Goal: Information Seeking & Learning: Learn about a topic

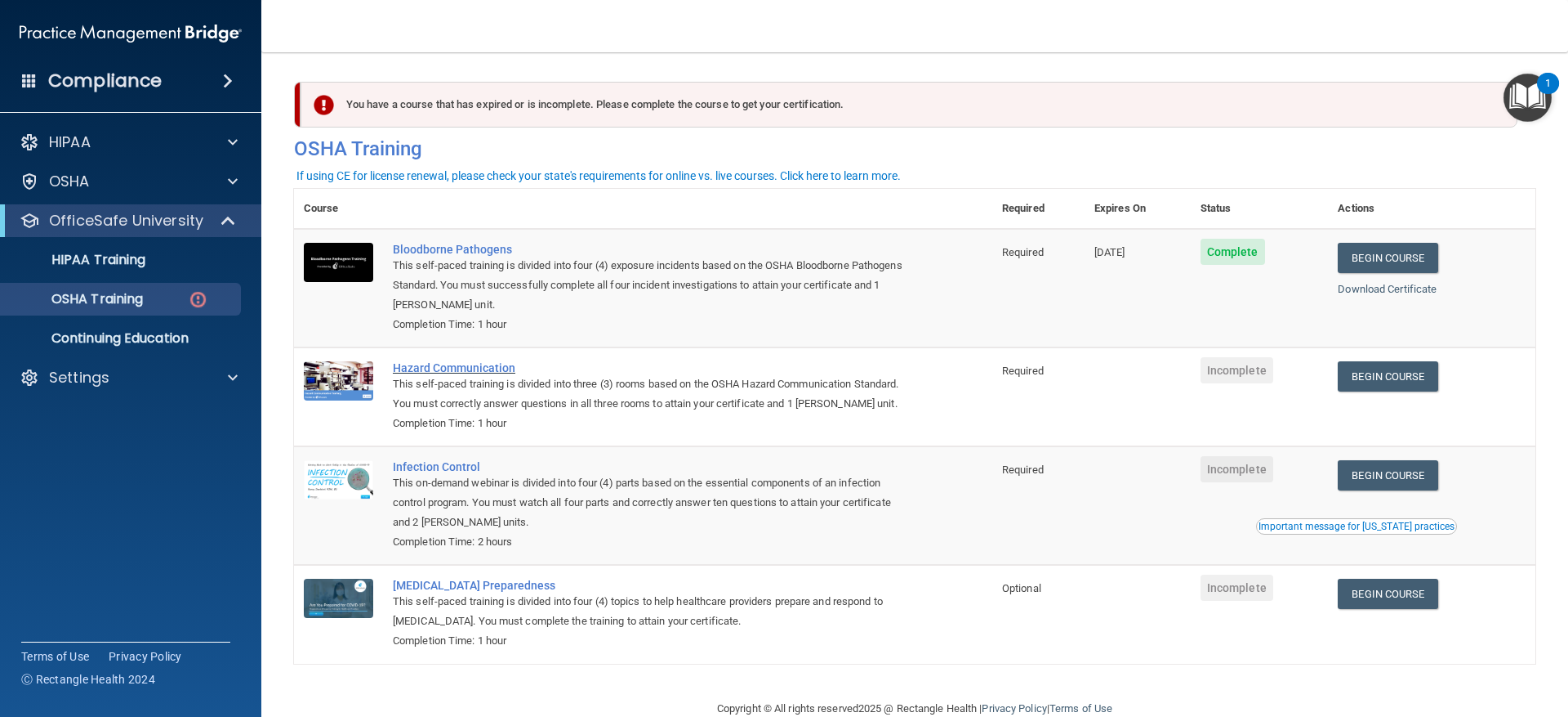
click at [445, 369] on div "Hazard Communication" at bounding box center [651, 367] width 517 height 13
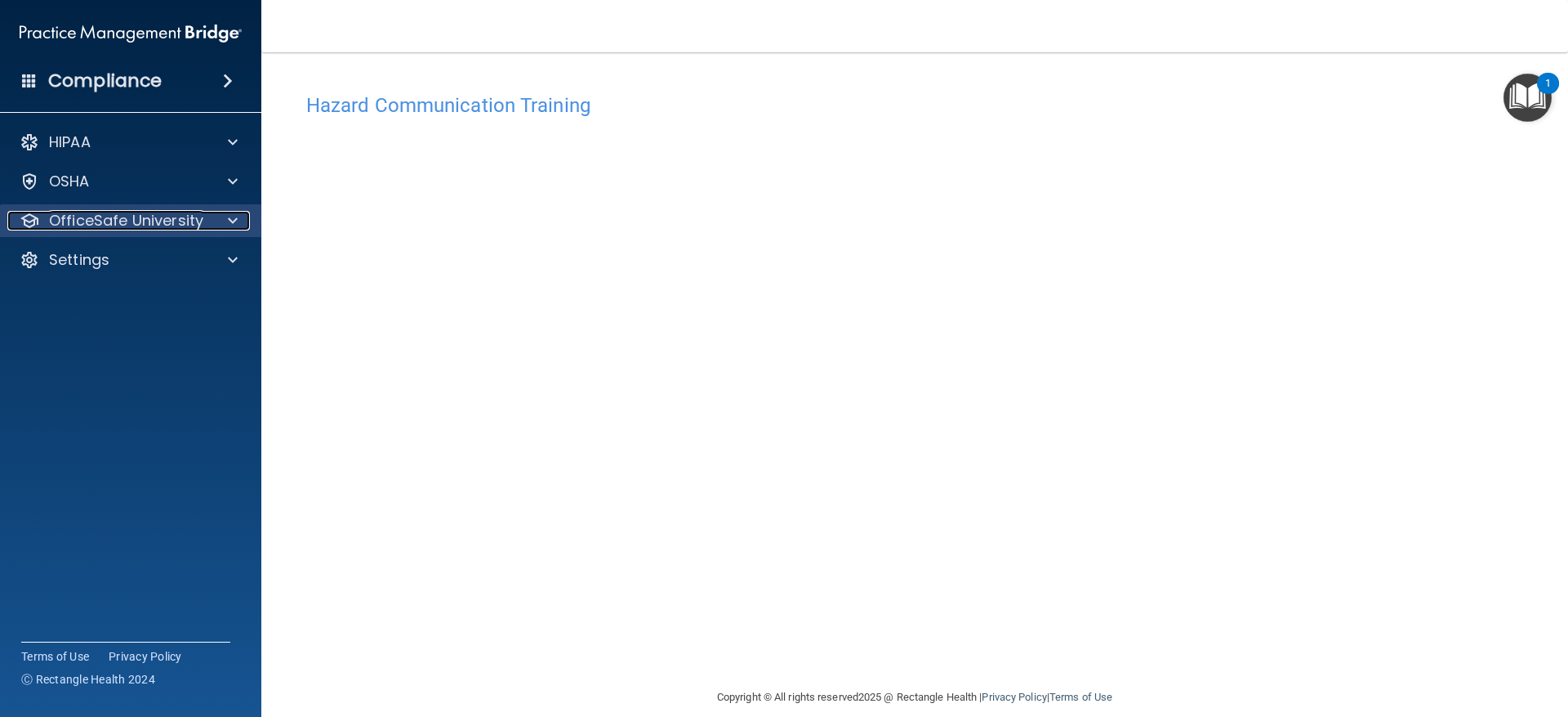
click at [171, 212] on p "OfficeSafe University" at bounding box center [126, 221] width 154 height 20
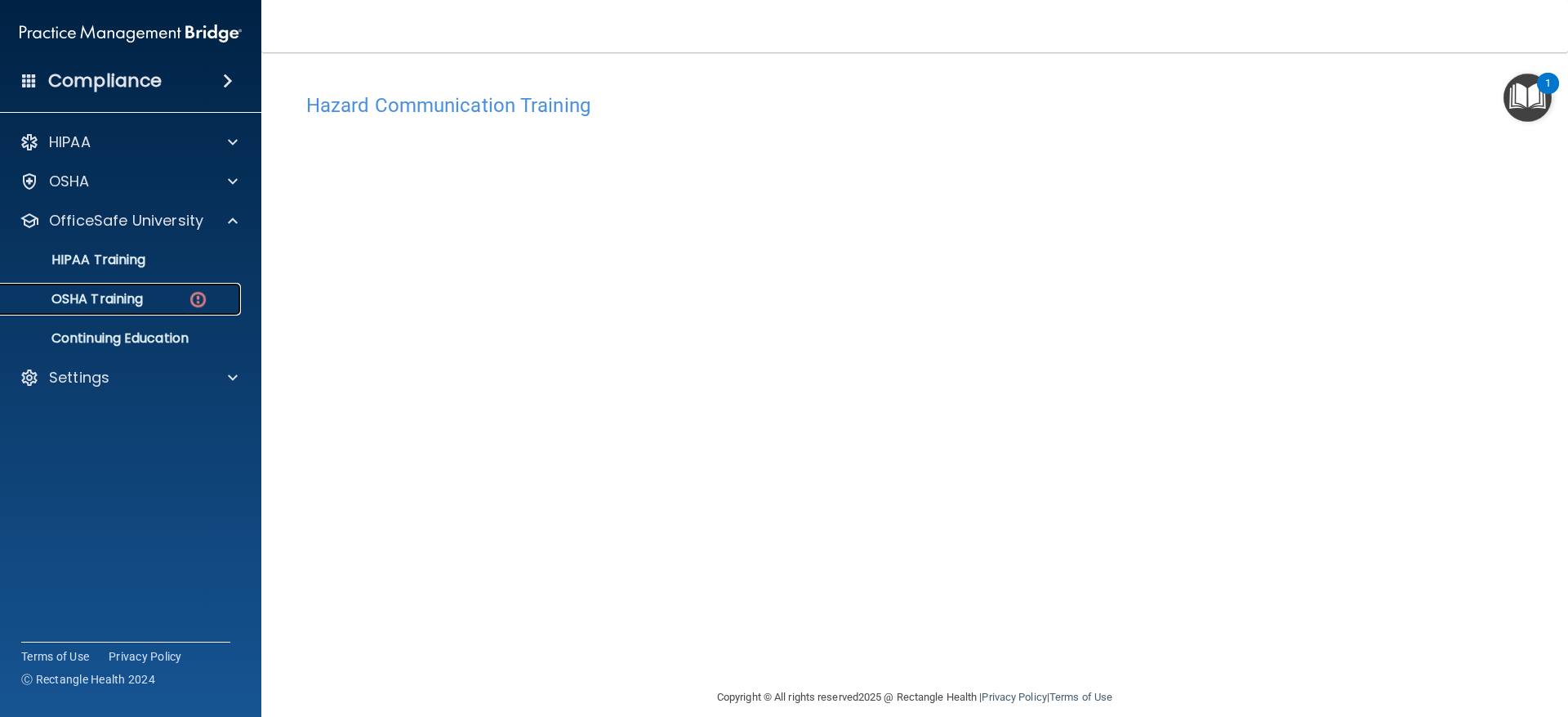
click at [140, 286] on link "OSHA Training" at bounding box center [112, 299] width 257 height 33
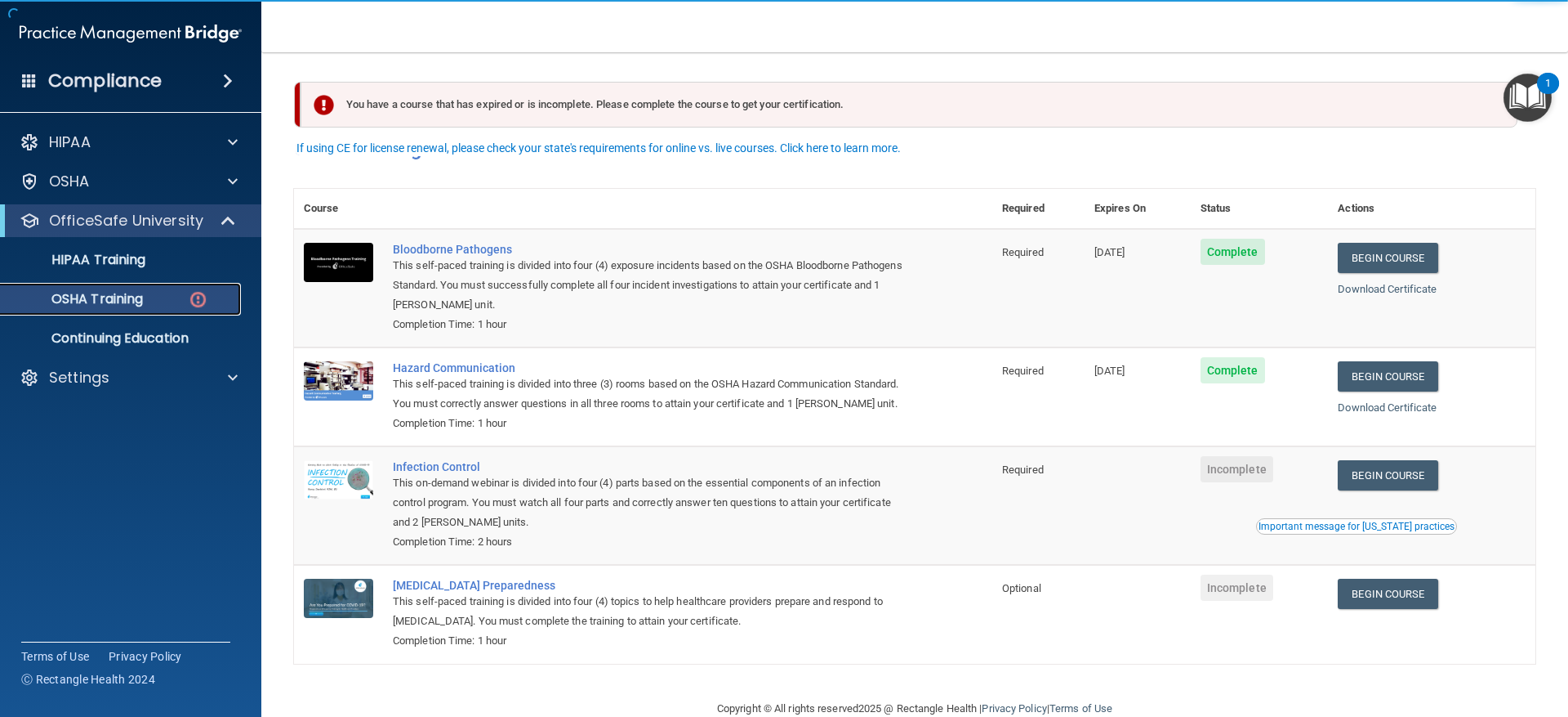
scroll to position [54, 0]
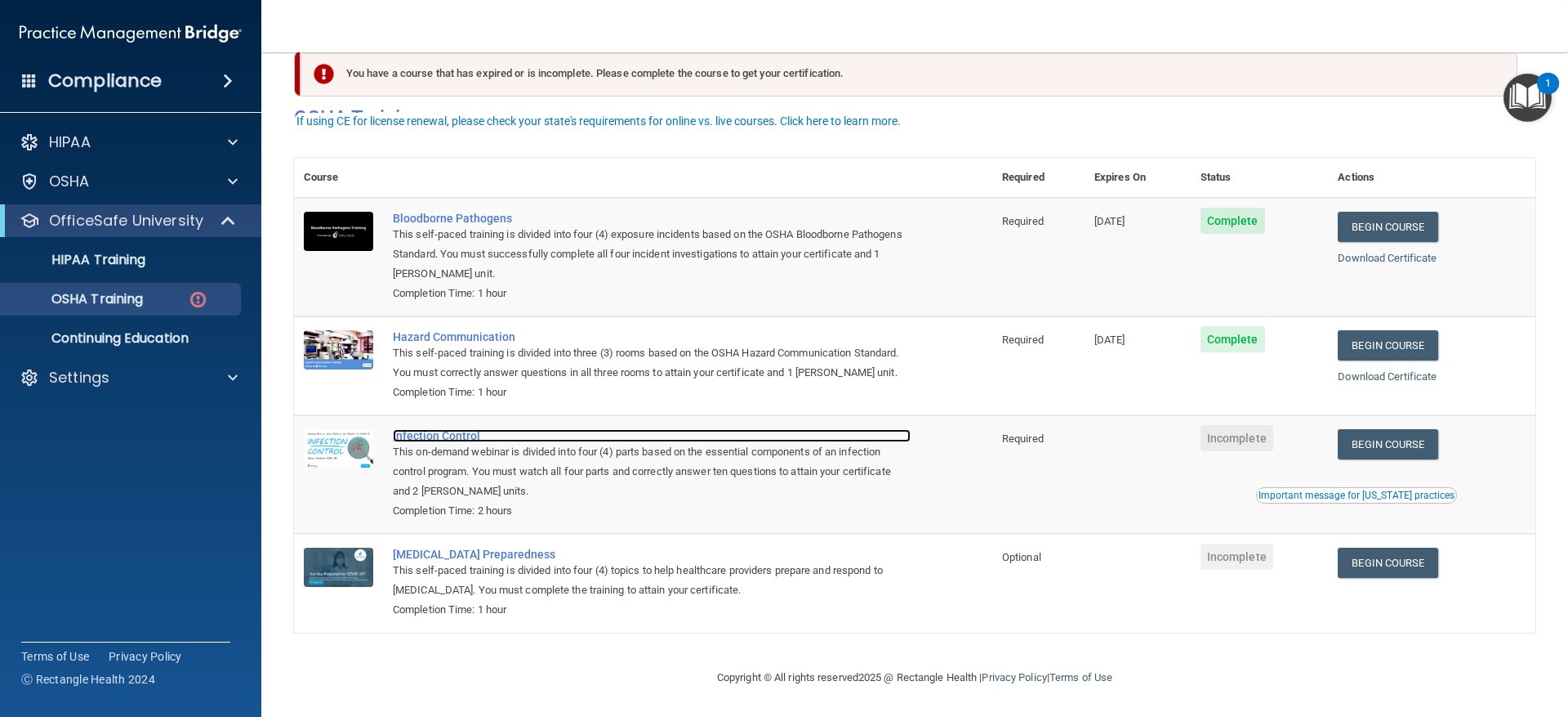
click at [430, 431] on div "Infection Control" at bounding box center [651, 435] width 517 height 13
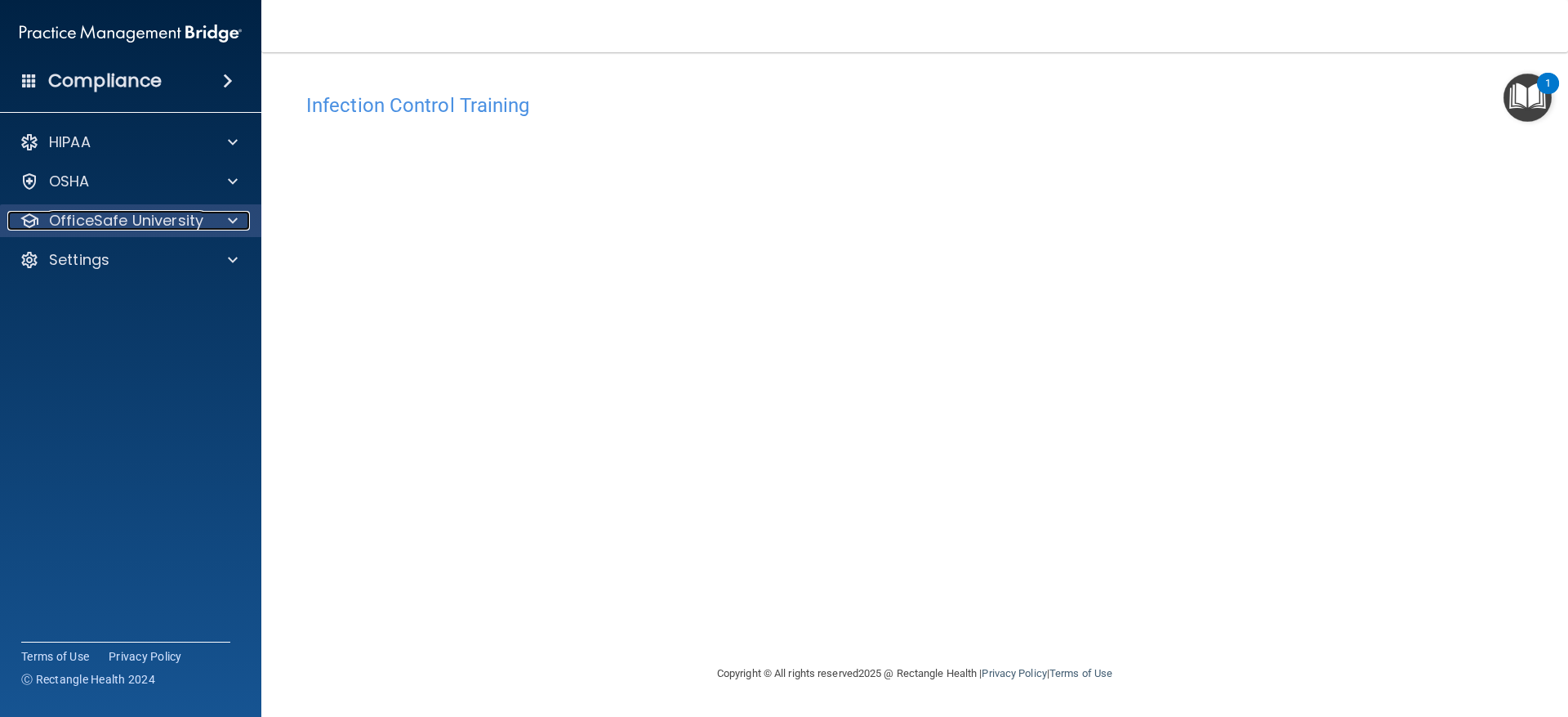
click at [115, 215] on p "OfficeSafe University" at bounding box center [126, 221] width 154 height 20
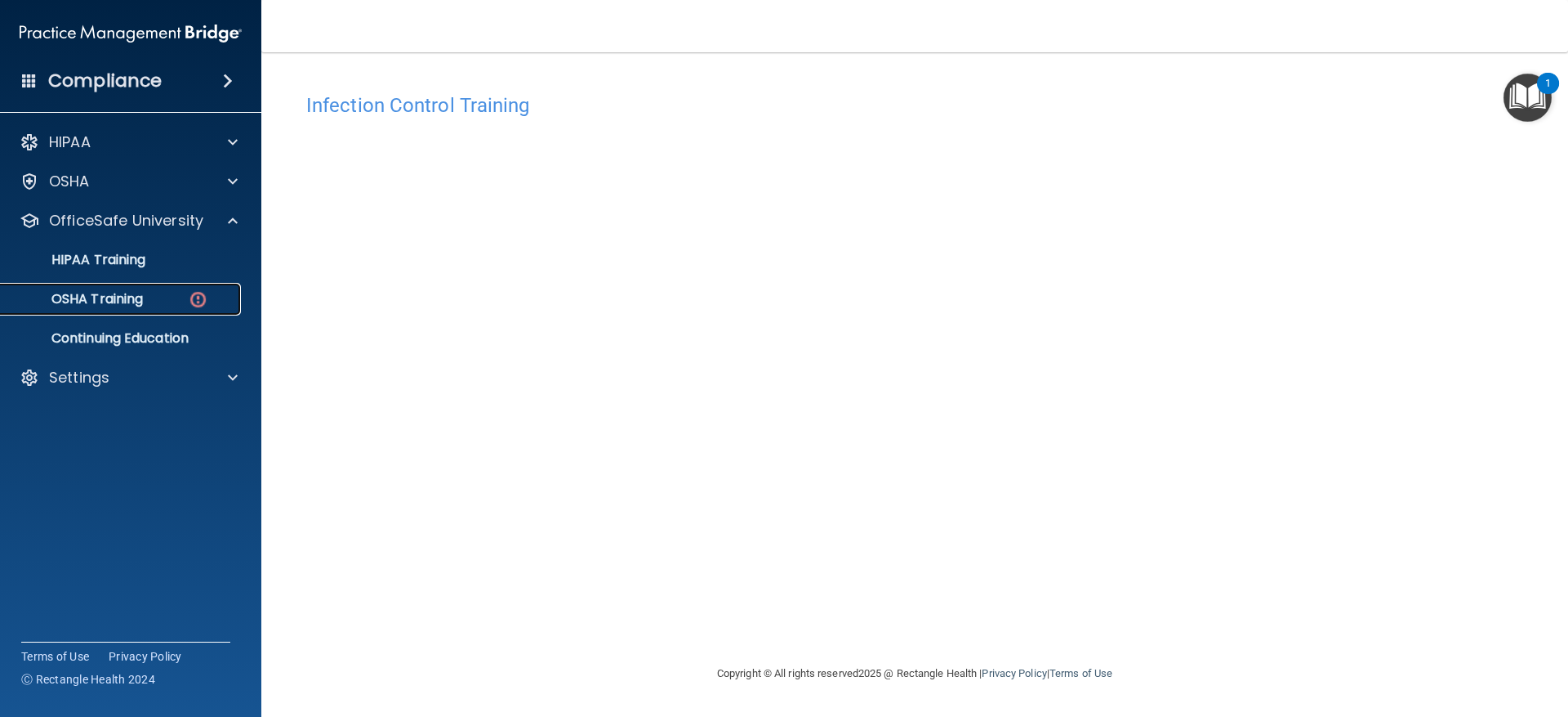
click at [140, 309] on link "OSHA Training" at bounding box center [112, 299] width 257 height 33
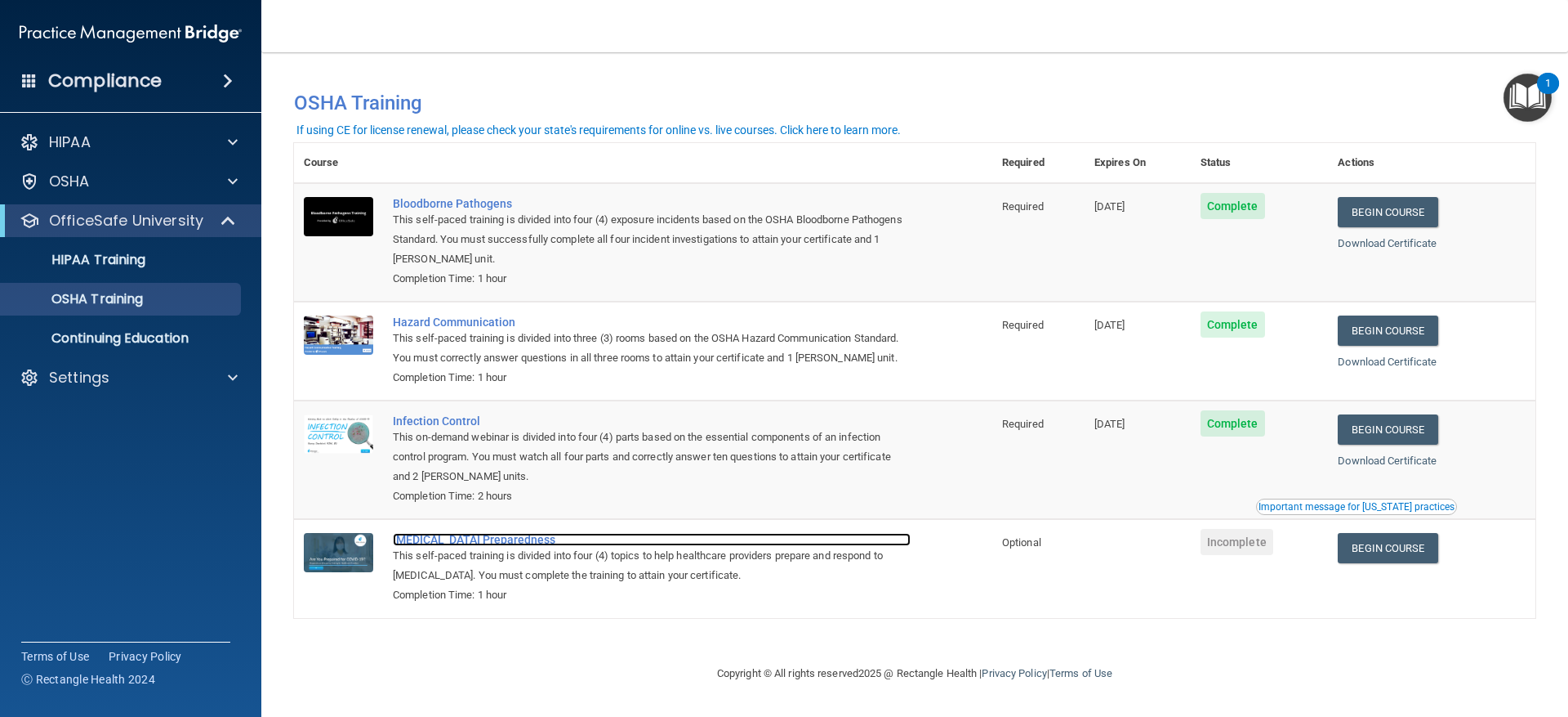
click at [448, 542] on div "COVID-19 Preparedness" at bounding box center [651, 539] width 517 height 13
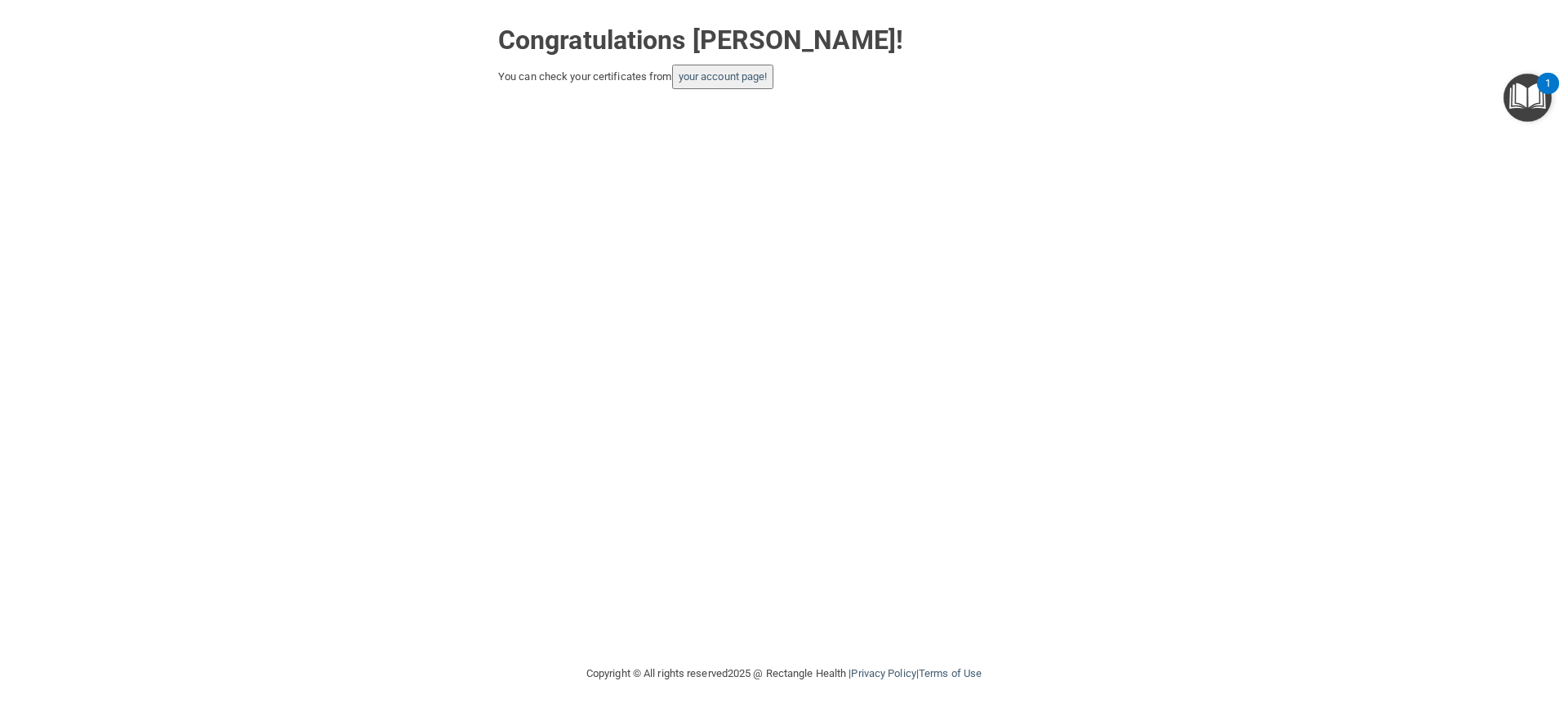
click at [1515, 98] on img "Open Resource Center, 1 new notification" at bounding box center [1526, 97] width 48 height 48
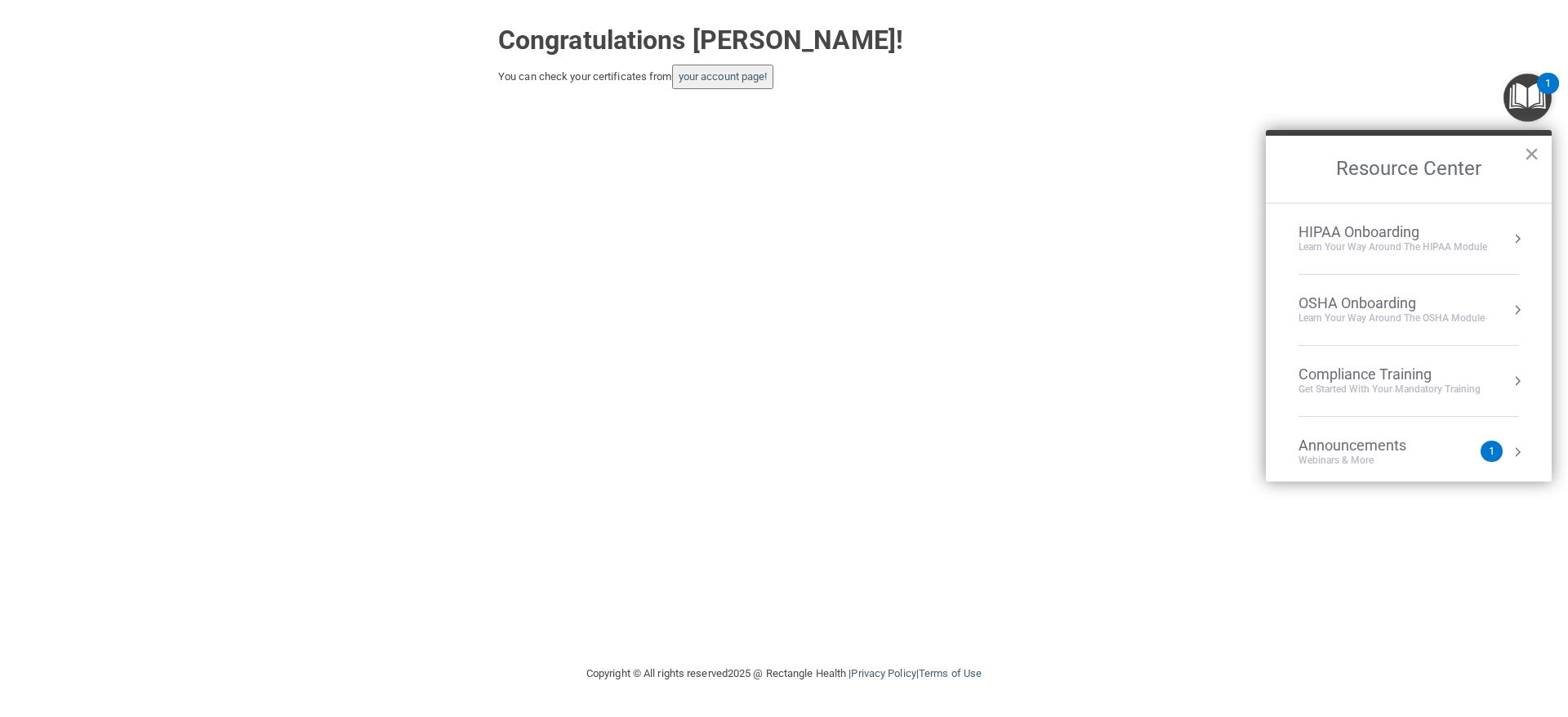
click at [1525, 151] on button "×" at bounding box center [1531, 153] width 15 height 26
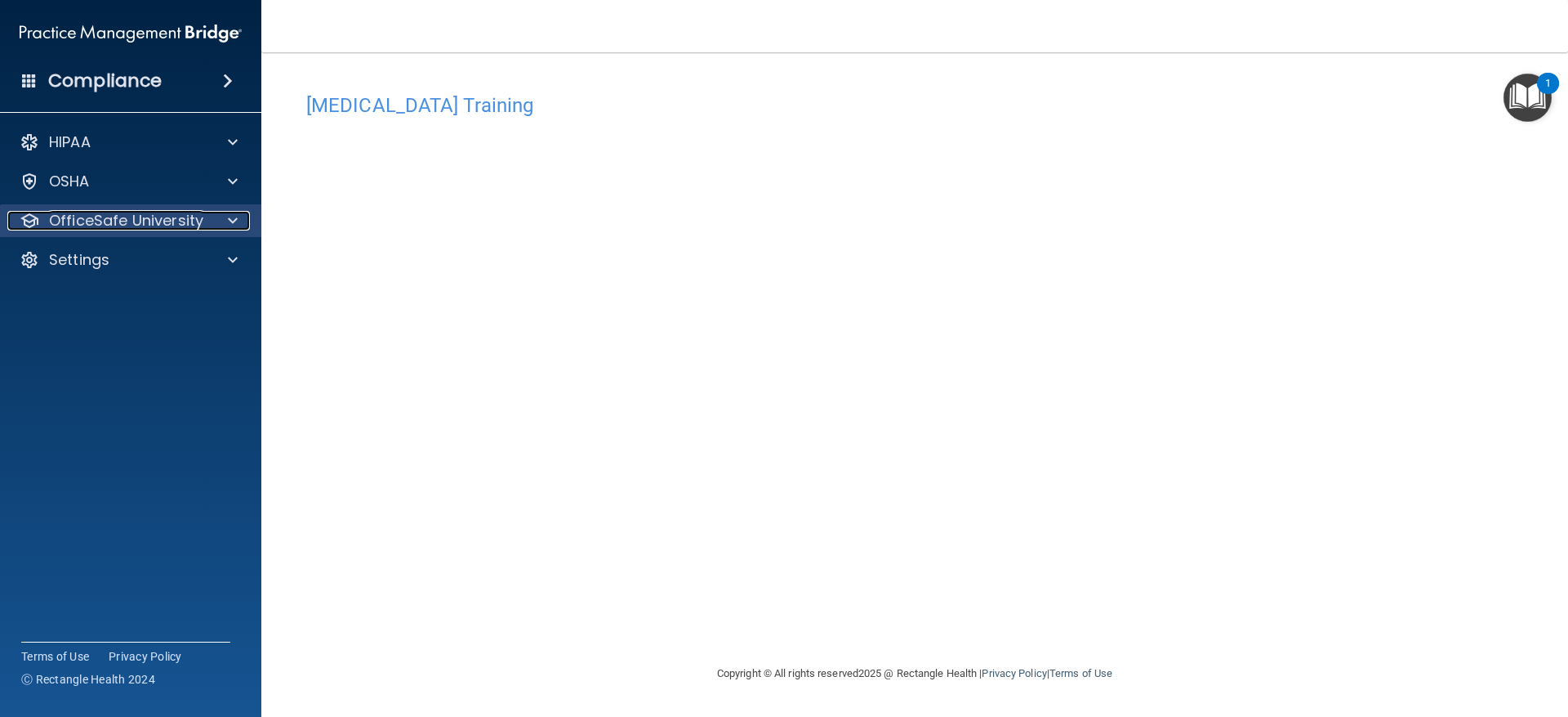
click at [145, 222] on p "OfficeSafe University" at bounding box center [126, 221] width 154 height 20
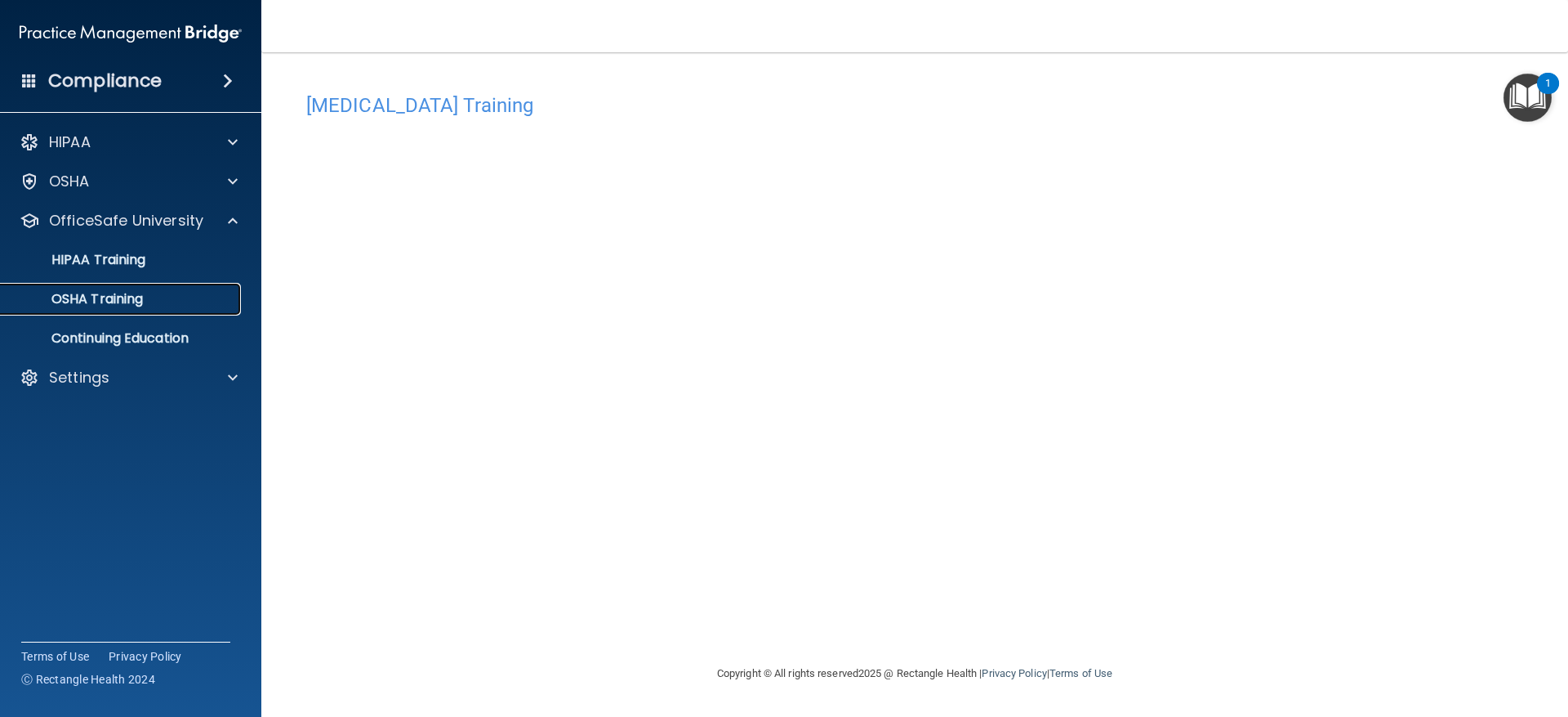
click at [149, 301] on div "OSHA Training" at bounding box center [122, 299] width 223 height 16
